Goal: Find specific page/section: Find specific page/section

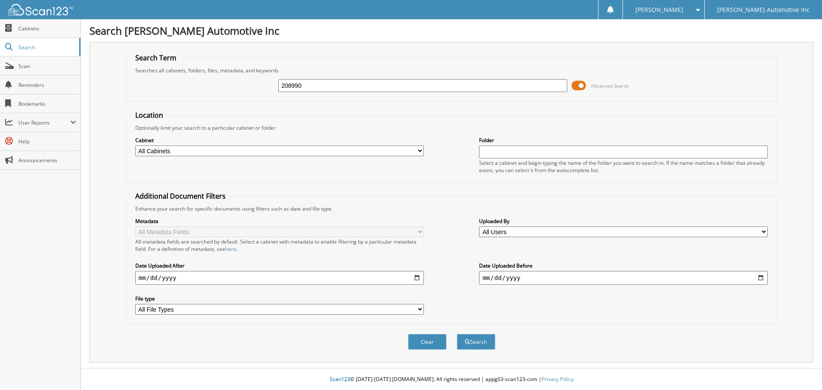
type input "208990"
click at [457, 334] on button "Search" at bounding box center [476, 342] width 39 height 16
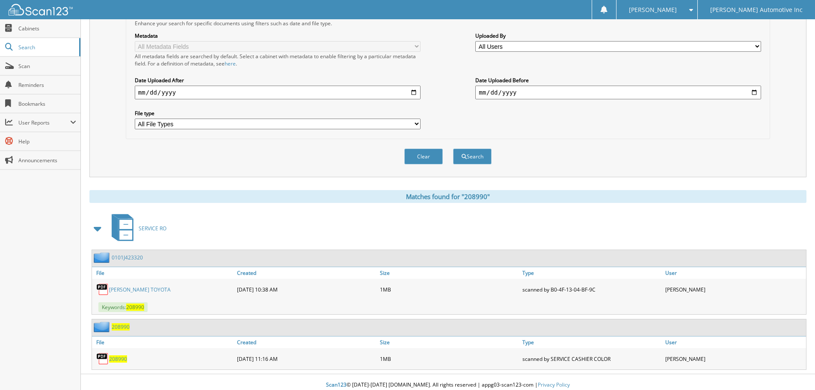
scroll to position [191, 0]
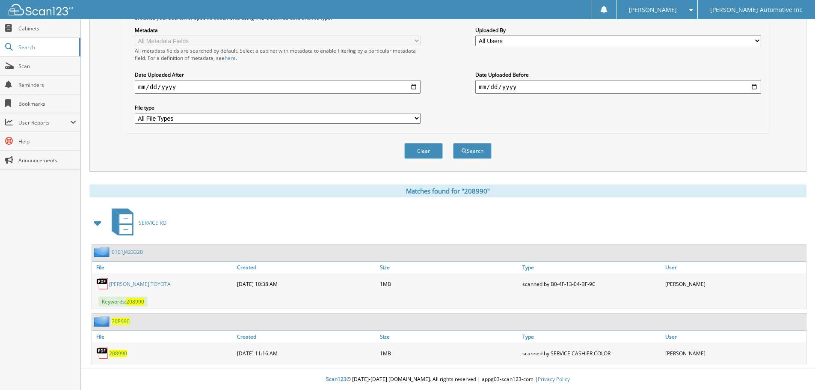
click at [151, 285] on link "[PERSON_NAME] TOYOTA" at bounding box center [140, 283] width 62 height 7
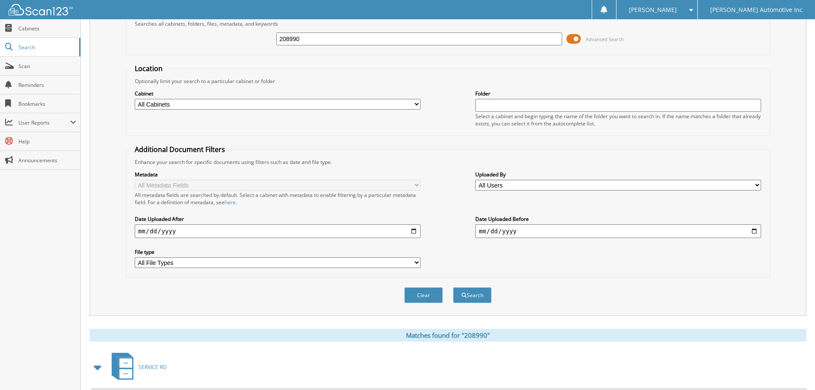
scroll to position [0, 0]
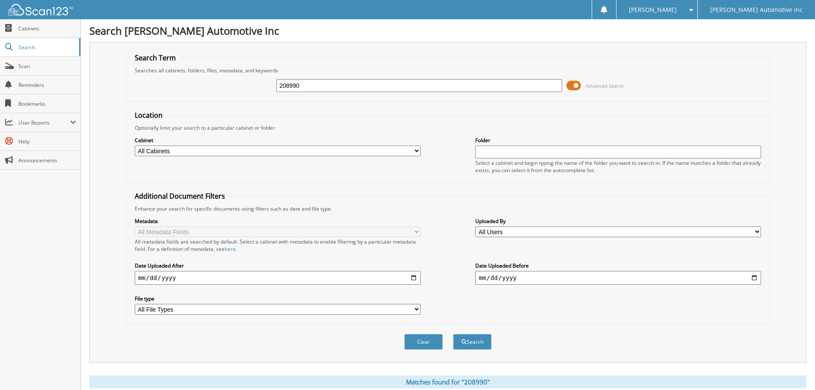
drag, startPoint x: 347, startPoint y: 89, endPoint x: 179, endPoint y: 74, distance: 168.0
click at [181, 74] on div "208990 Advanced Search" at bounding box center [448, 85] width 635 height 23
type input "017141"
click at [453, 334] on button "Search" at bounding box center [472, 342] width 39 height 16
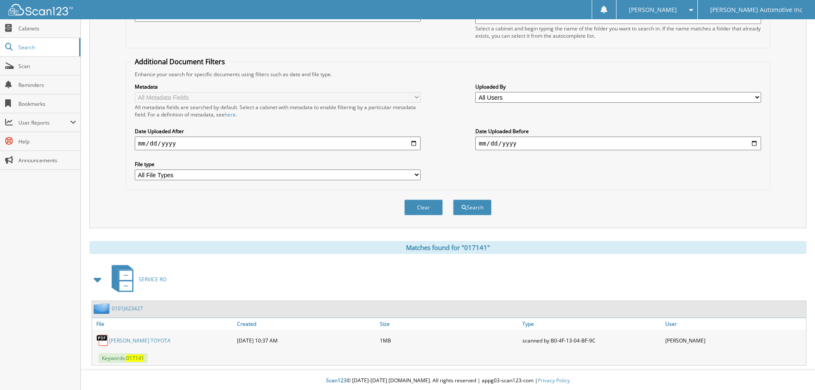
scroll to position [136, 0]
click at [138, 333] on div "[PERSON_NAME] TOYOTA" at bounding box center [163, 338] width 143 height 17
click at [141, 342] on link "[PERSON_NAME] TOYOTA" at bounding box center [140, 339] width 62 height 7
